Goal: Browse casually: Explore the website without a specific task or goal

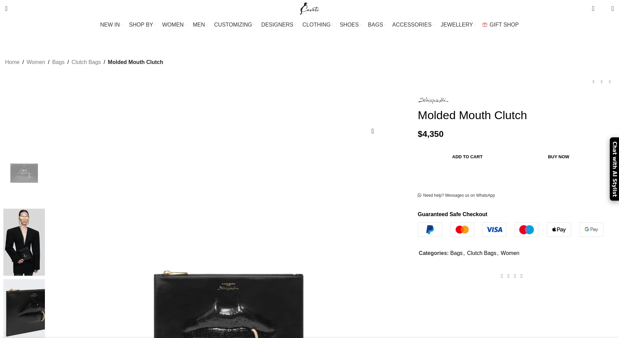
click at [45, 279] on img at bounding box center [23, 312] width 41 height 67
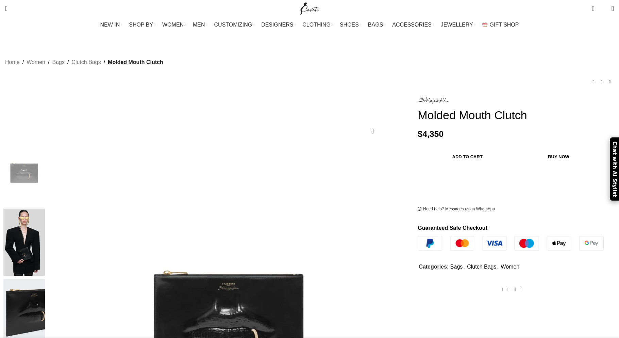
click at [45, 279] on img at bounding box center [23, 312] width 41 height 67
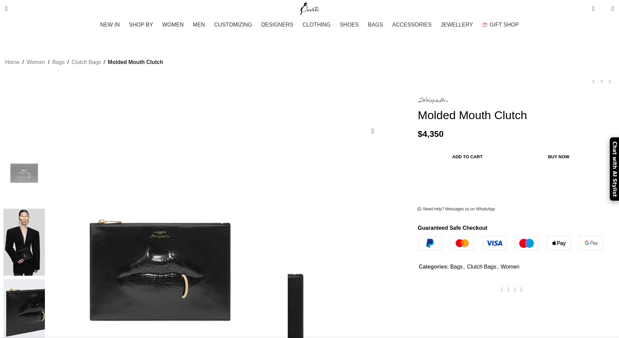
click at [269, 215] on img at bounding box center [160, 265] width 255 height 340
click at [45, 279] on img at bounding box center [23, 312] width 41 height 67
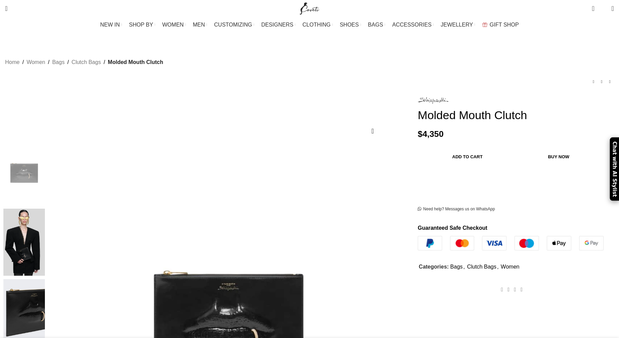
click at [45, 279] on img at bounding box center [23, 312] width 41 height 67
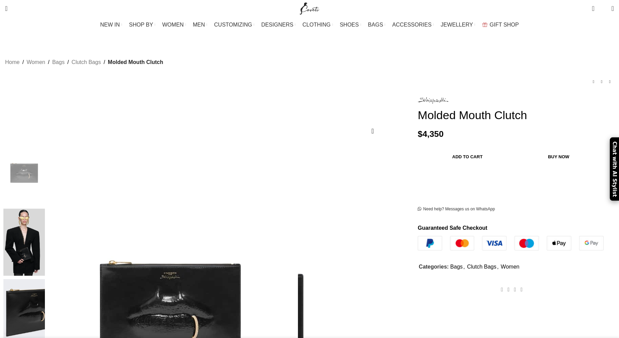
scroll to position [0, 72]
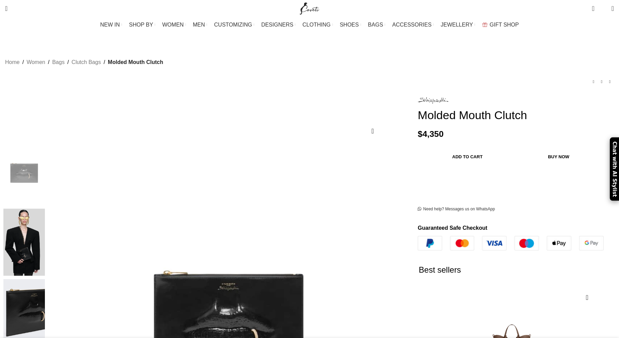
click at [45, 279] on img at bounding box center [23, 312] width 41 height 67
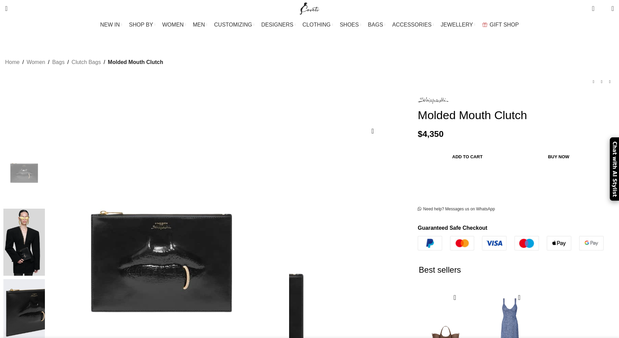
click at [260, 232] on img at bounding box center [161, 256] width 255 height 340
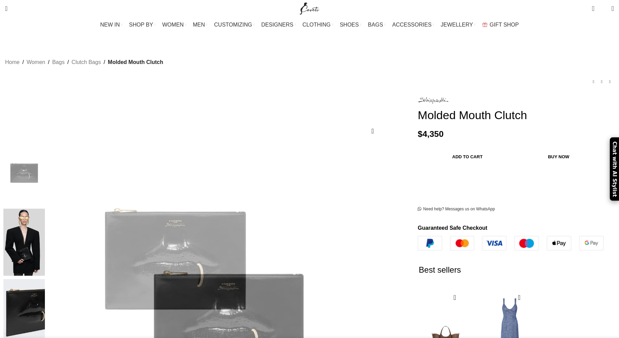
click at [45, 279] on img at bounding box center [23, 312] width 41 height 67
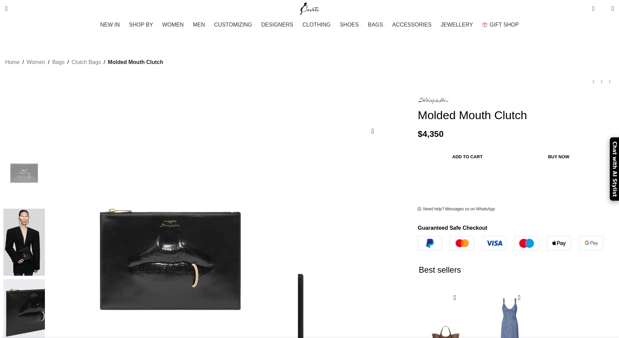
click at [280, 204] on img at bounding box center [170, 254] width 255 height 340
